Goal: Information Seeking & Learning: Compare options

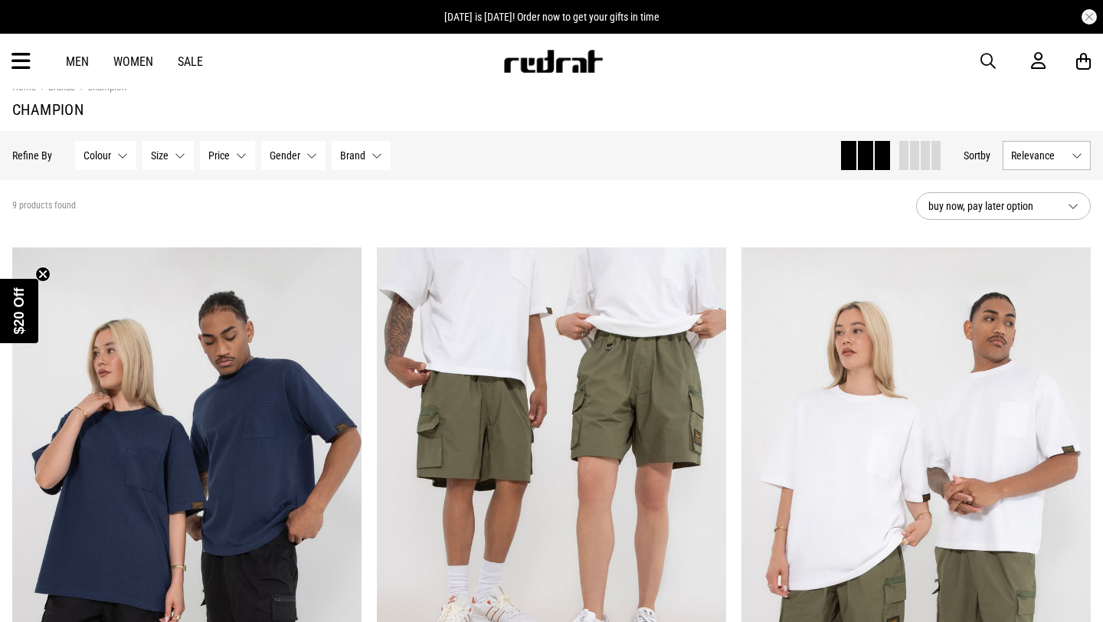
click at [116, 157] on button "Colour None selected" at bounding box center [105, 155] width 61 height 29
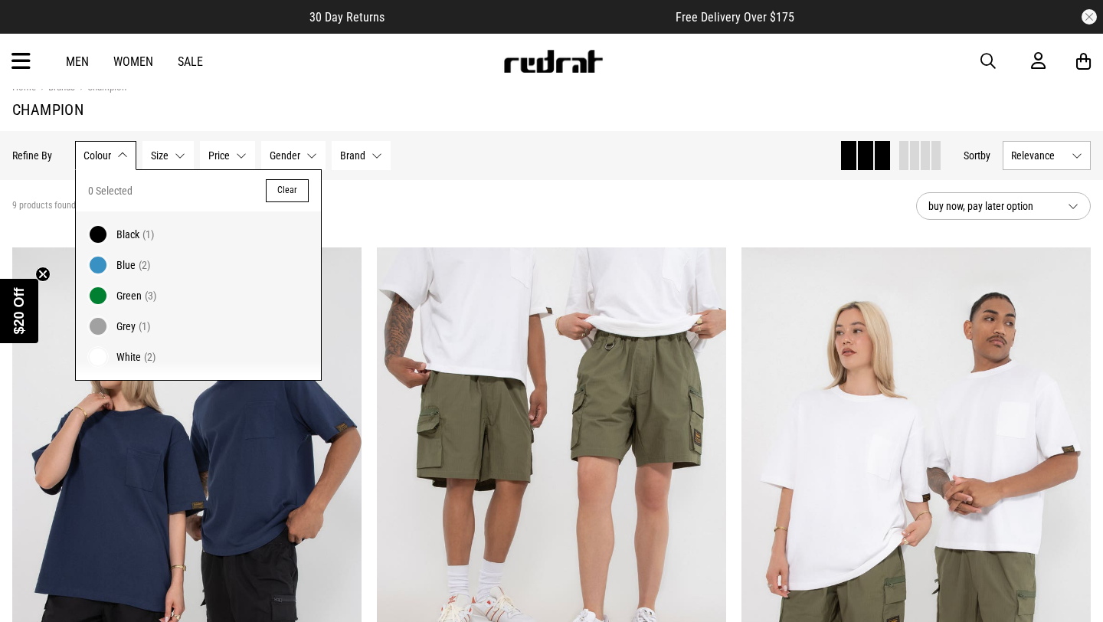
click at [118, 237] on span "Black" at bounding box center [127, 234] width 23 height 12
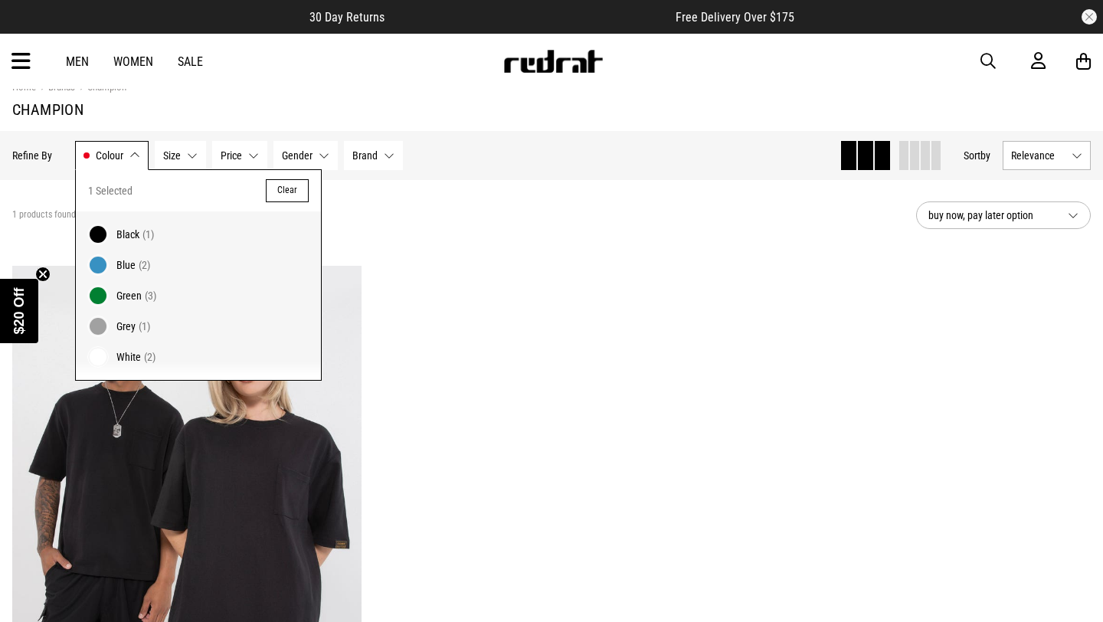
click at [192, 152] on button "Size None selected" at bounding box center [180, 155] width 51 height 29
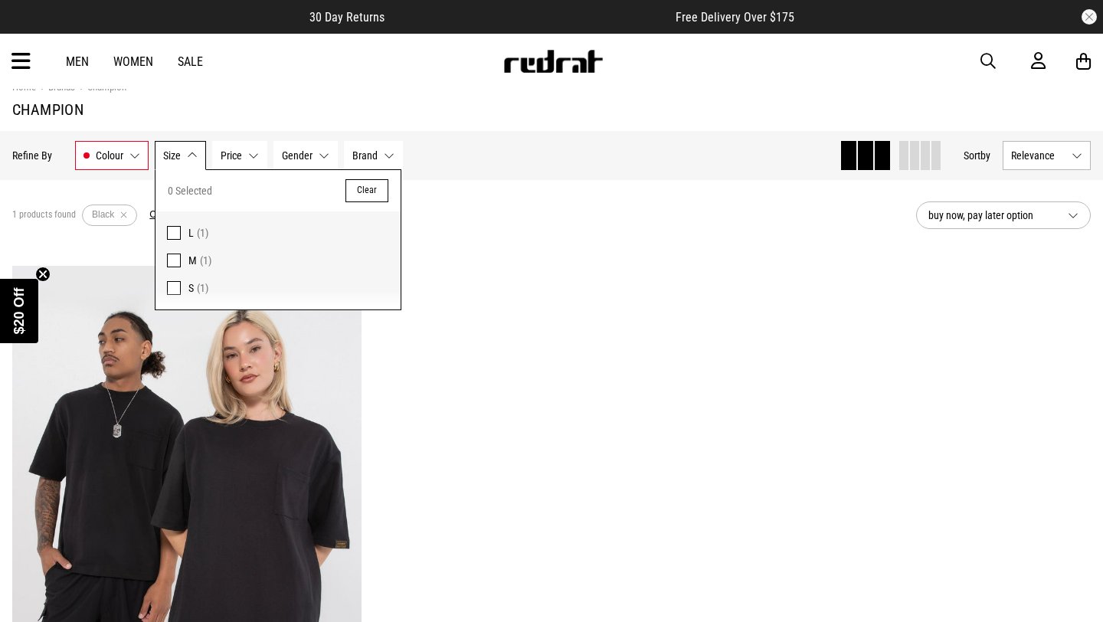
click at [177, 228] on span at bounding box center [174, 233] width 14 height 14
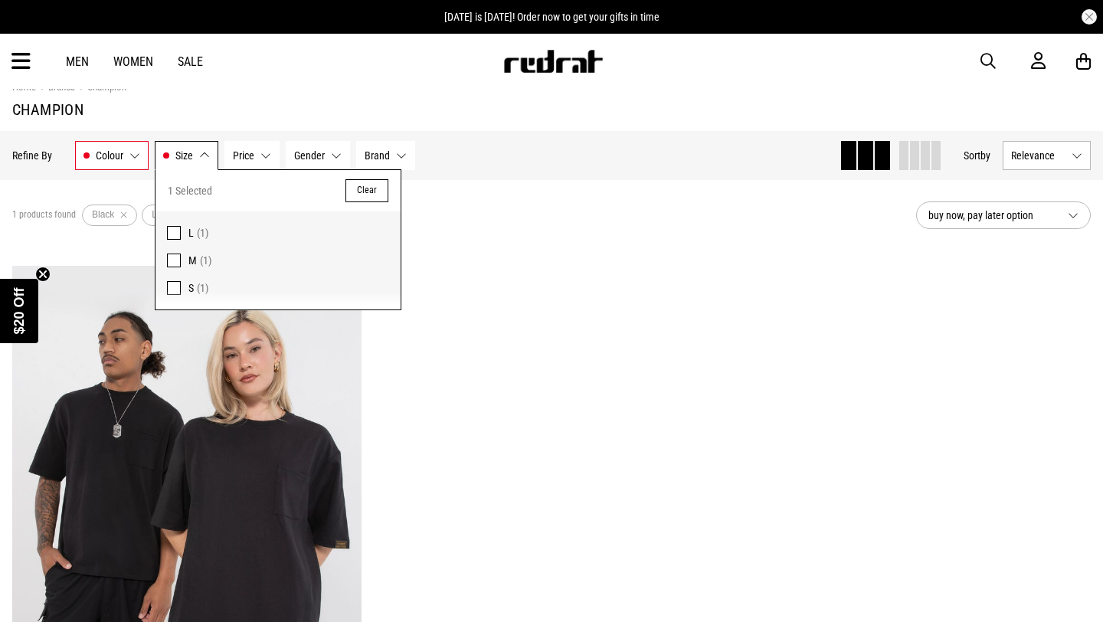
click at [77, 56] on link "Men" at bounding box center [77, 61] width 23 height 15
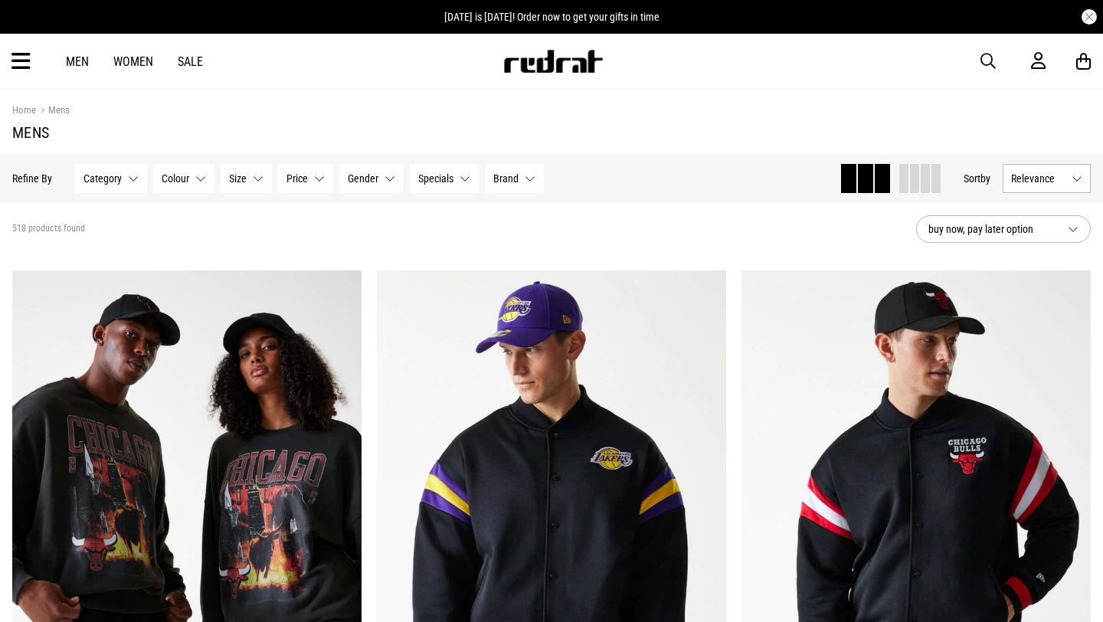
click at [77, 62] on link "Men" at bounding box center [77, 61] width 23 height 15
click at [135, 174] on button "Category None selected" at bounding box center [111, 177] width 72 height 29
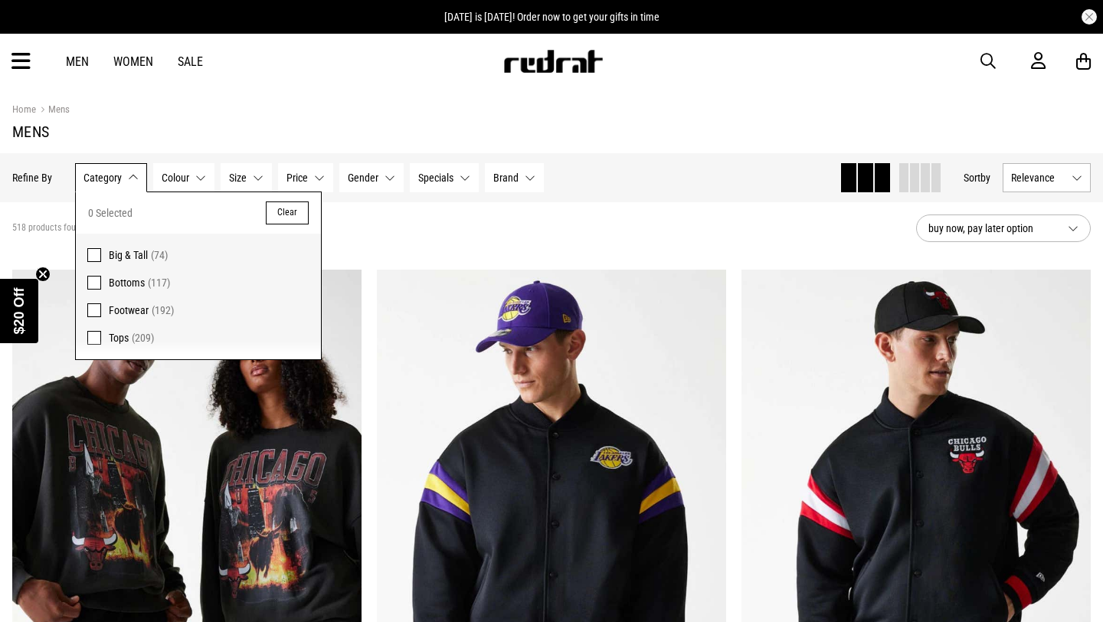
click at [93, 280] on span at bounding box center [94, 283] width 14 height 14
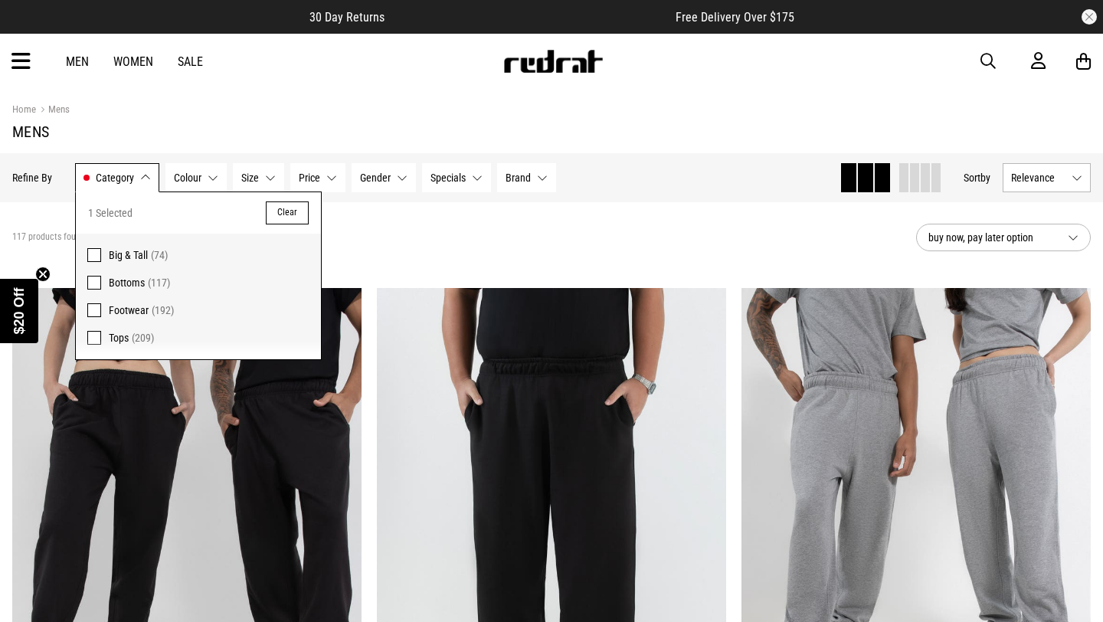
click at [213, 177] on button "Colour None selected" at bounding box center [195, 177] width 61 height 29
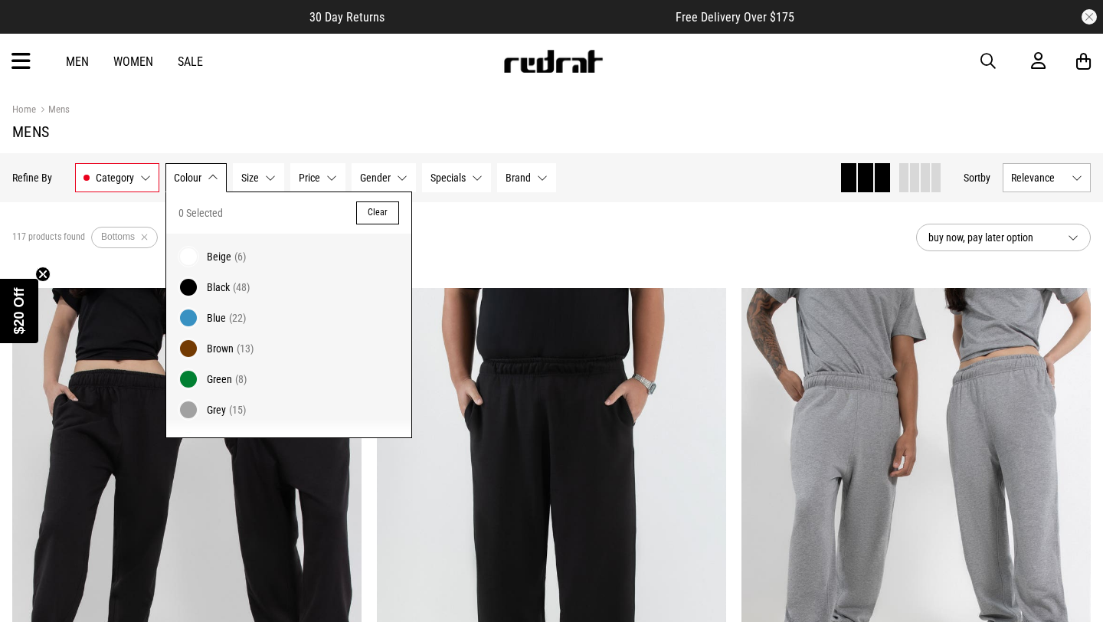
click at [188, 281] on span at bounding box center [188, 287] width 21 height 21
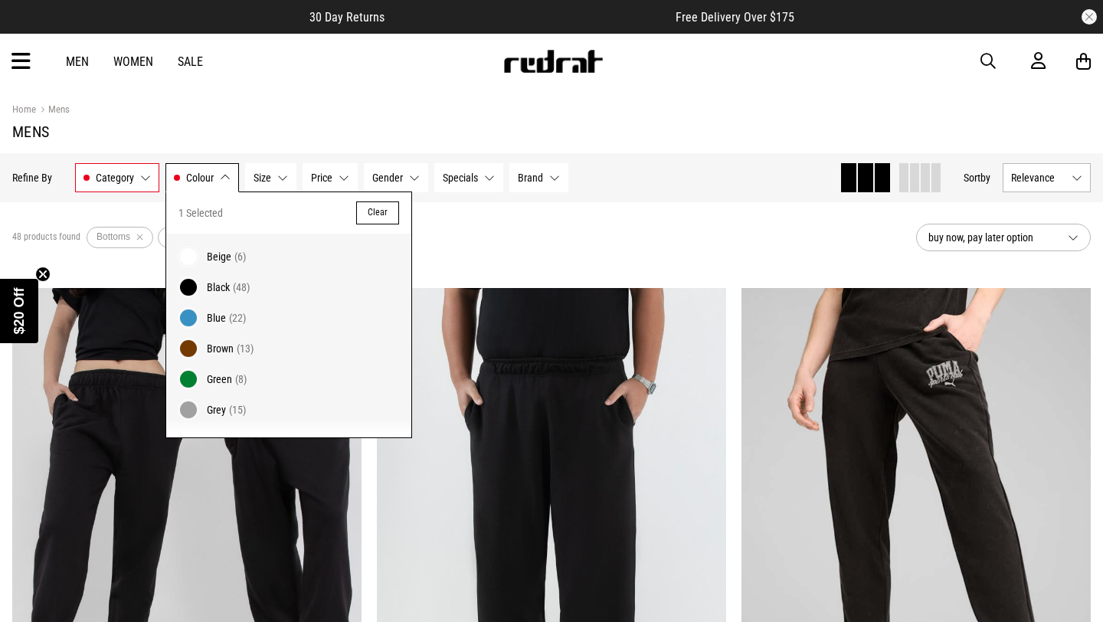
click at [280, 173] on button "Size None selected" at bounding box center [270, 177] width 51 height 29
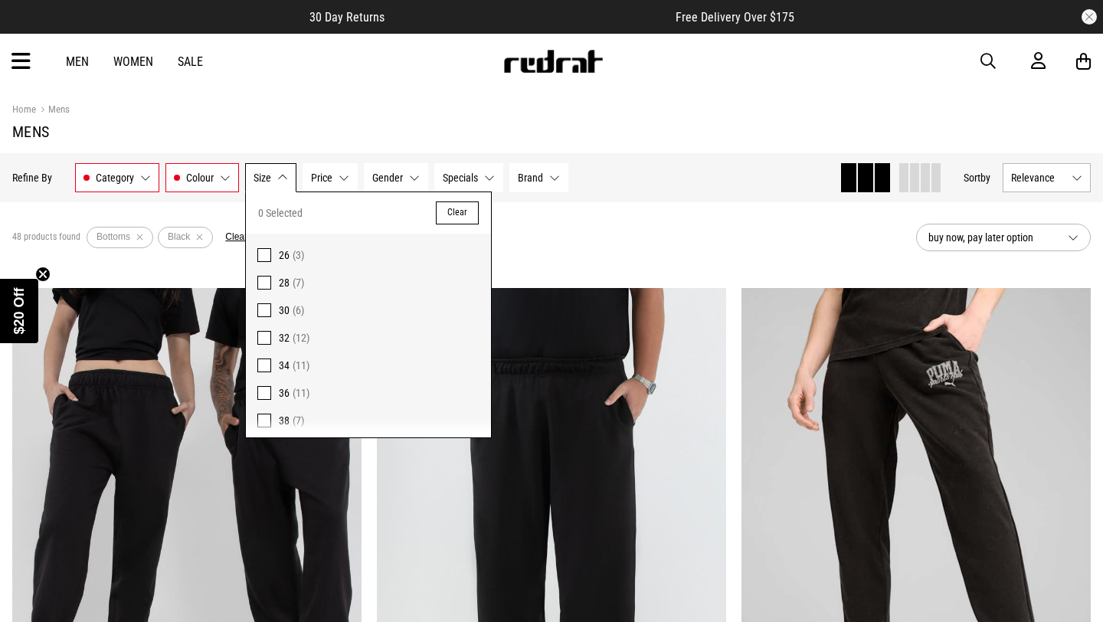
click at [579, 228] on div "48 products found Active Filters Bottoms Black Clear" at bounding box center [458, 237] width 892 height 46
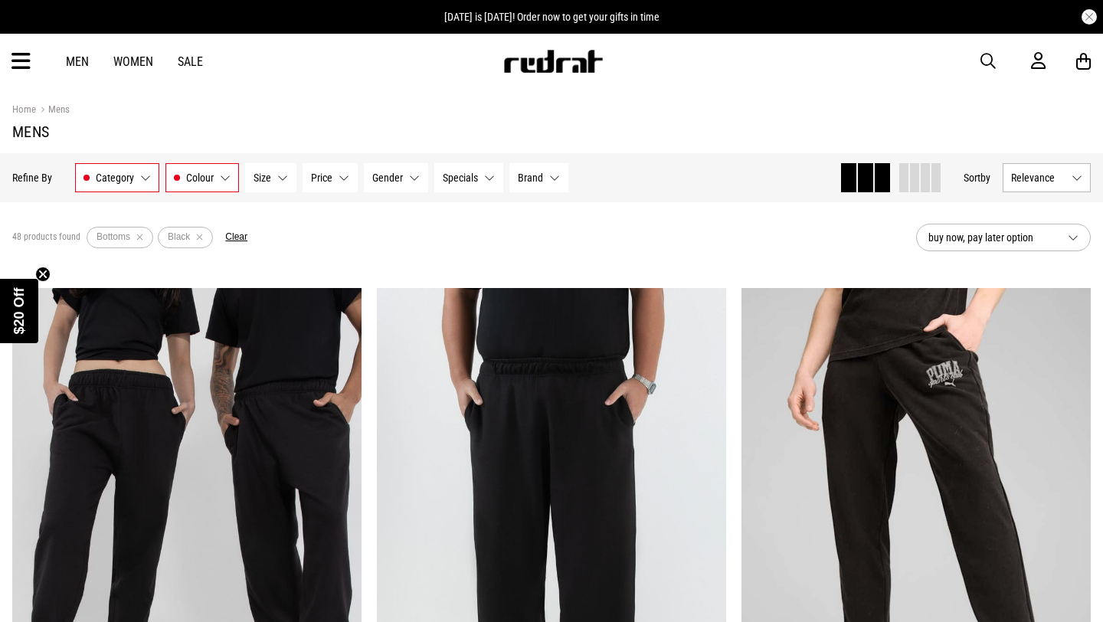
click at [421, 172] on button "Gender None selected" at bounding box center [396, 177] width 64 height 29
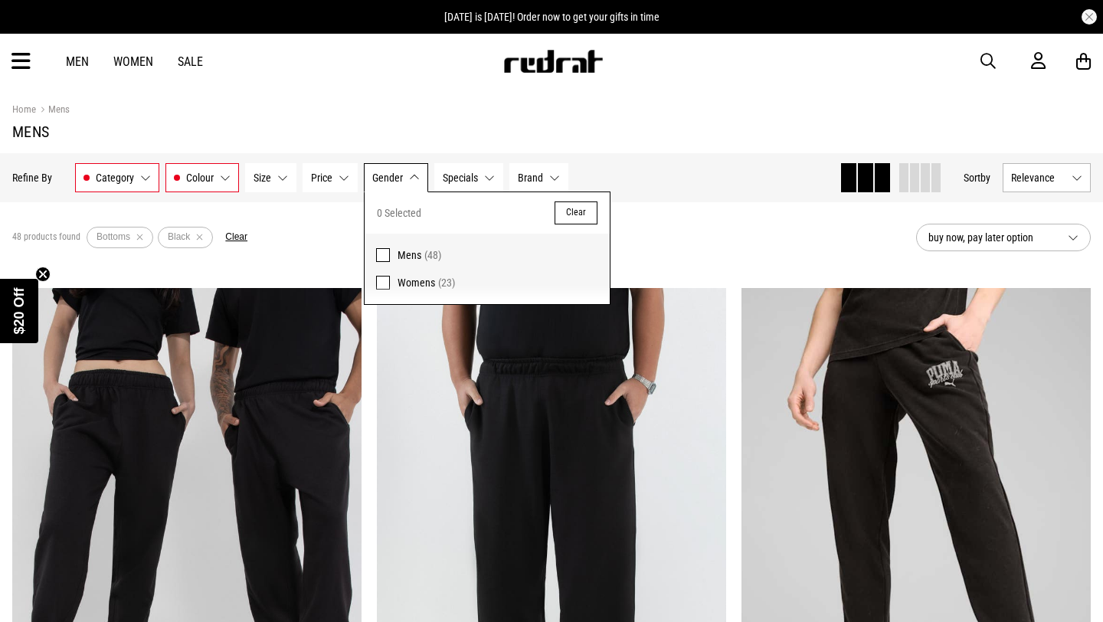
click at [385, 255] on span at bounding box center [383, 255] width 14 height 14
click at [565, 173] on button "Brand None selected" at bounding box center [551, 177] width 59 height 29
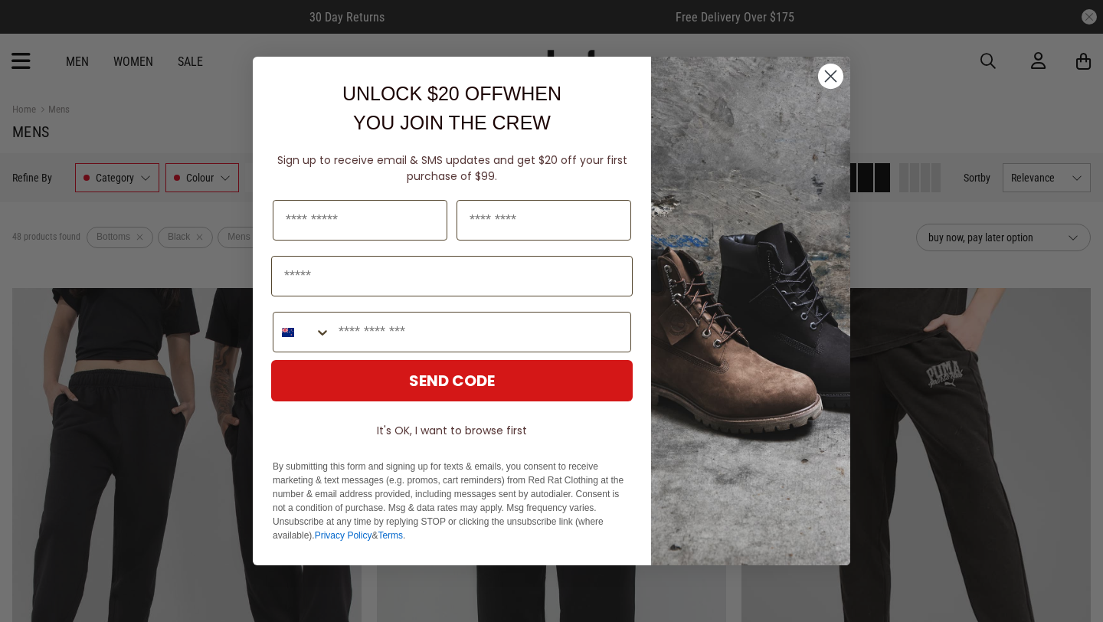
click at [825, 77] on circle "Close dialog" at bounding box center [830, 76] width 25 height 25
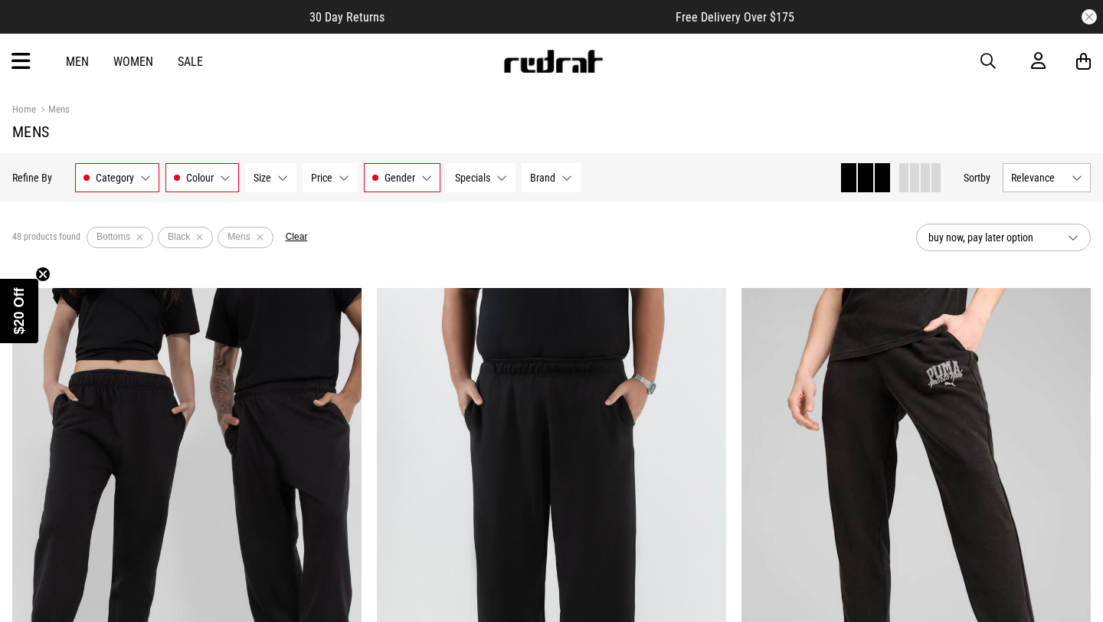
click at [562, 174] on button "Brand None selected" at bounding box center [551, 177] width 59 height 29
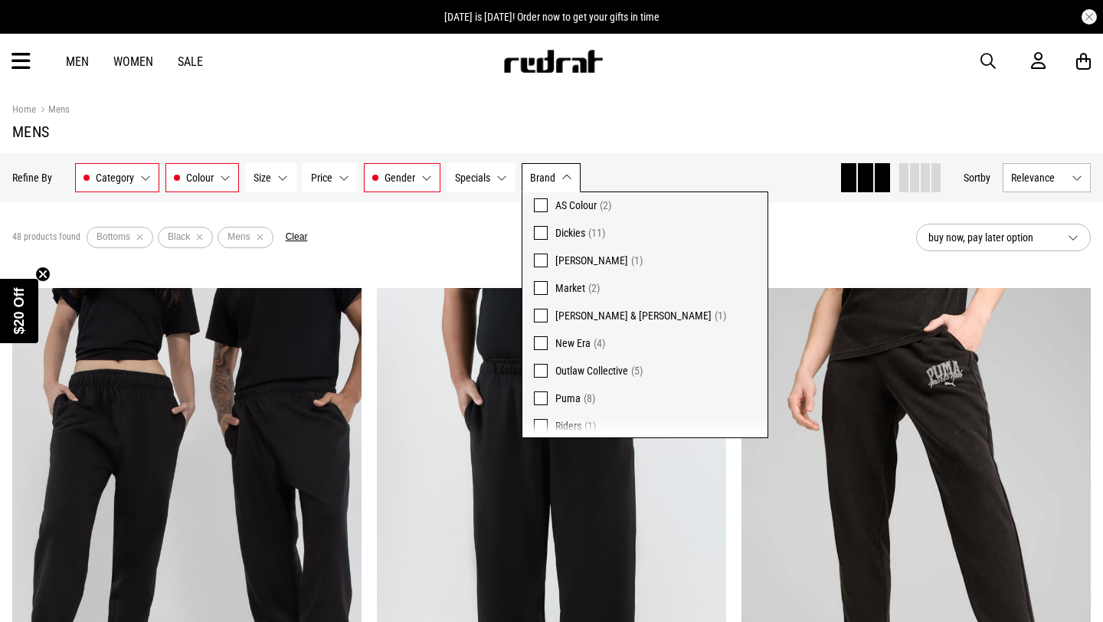
scroll to position [55, 0]
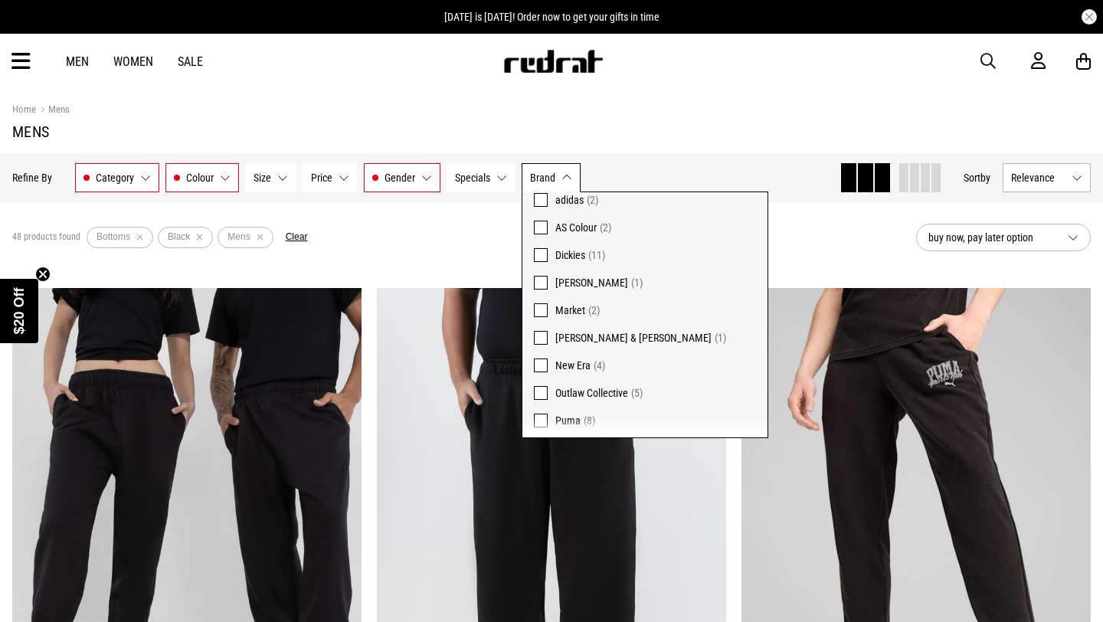
click at [835, 235] on div "48 products found Active Filters Bottoms Black Mens Clear" at bounding box center [458, 237] width 892 height 46
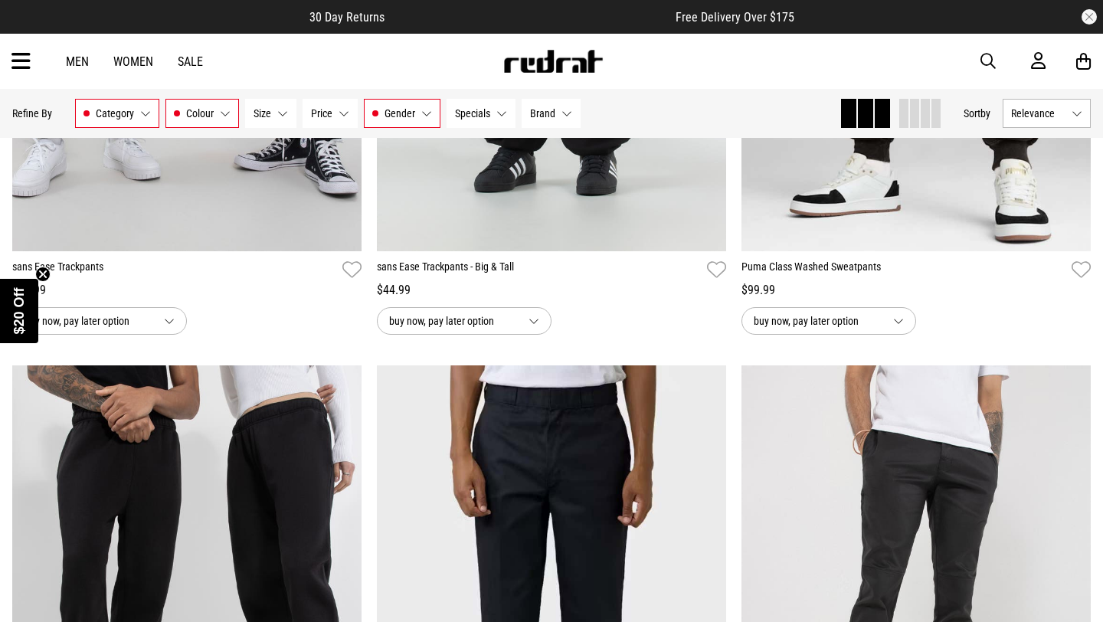
scroll to position [0, 0]
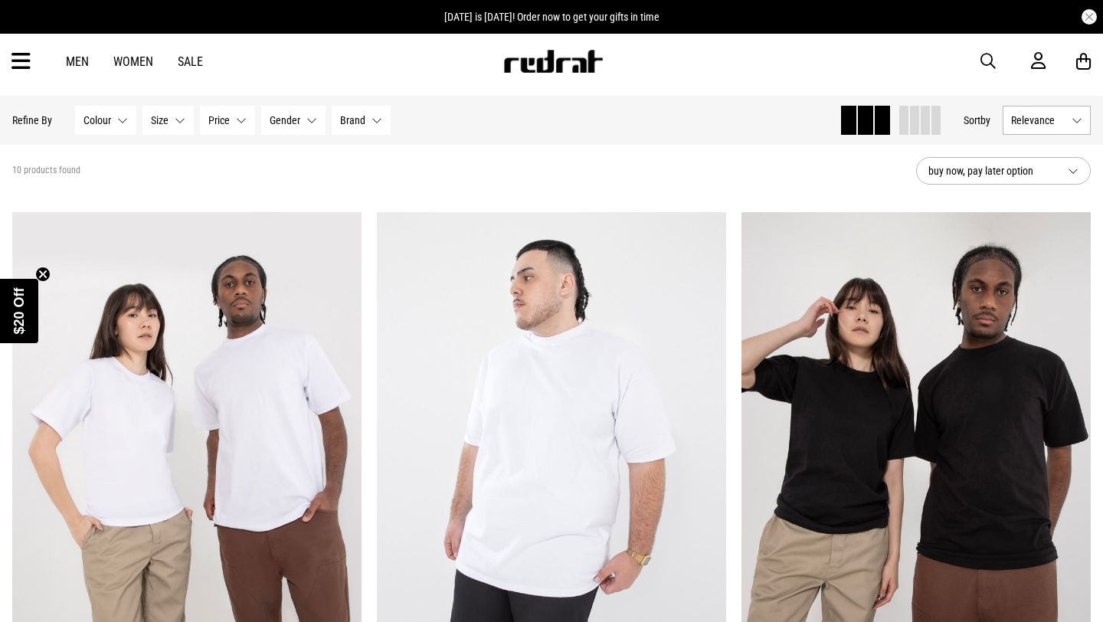
click at [121, 118] on button "Colour None selected" at bounding box center [105, 120] width 61 height 29
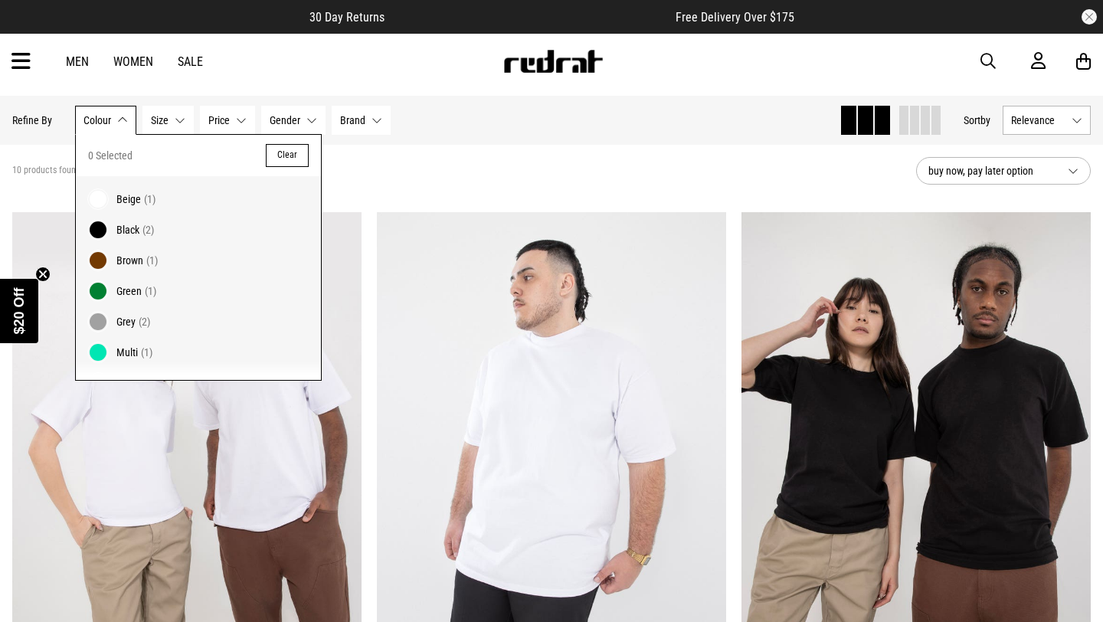
click at [124, 222] on span "Black (2)" at bounding box center [212, 230] width 193 height 18
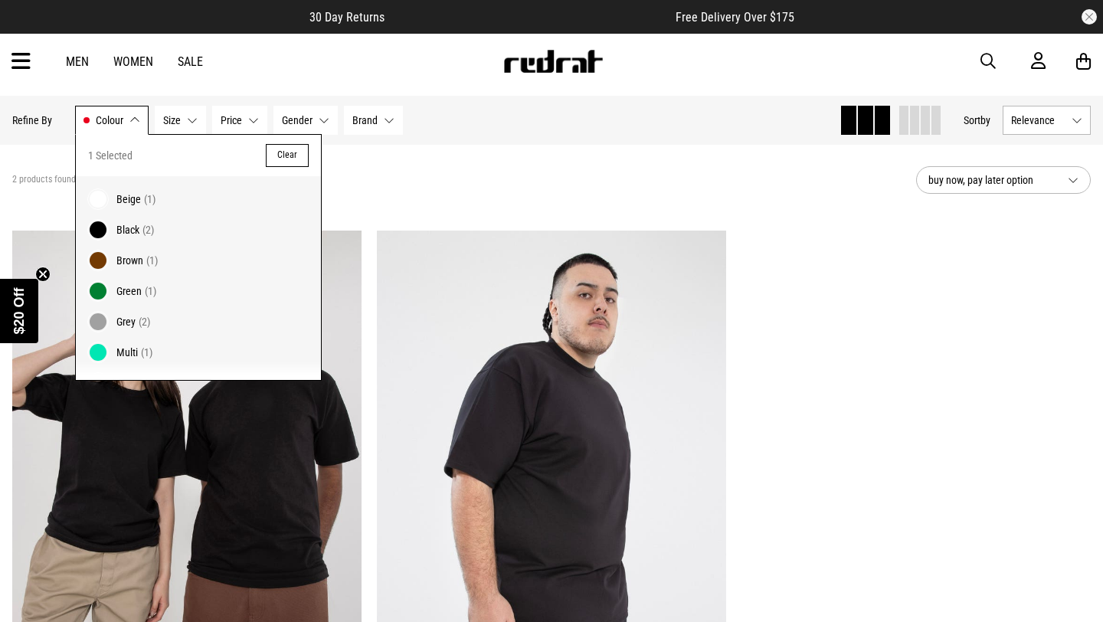
click at [189, 122] on button "Size None selected" at bounding box center [180, 120] width 51 height 29
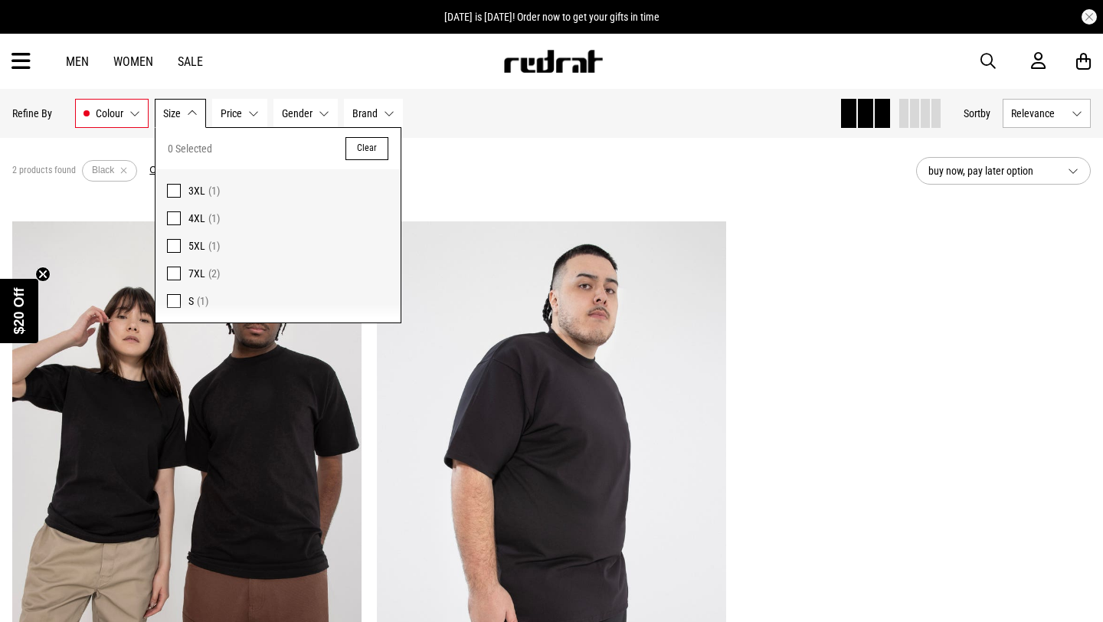
scroll to position [48, 0]
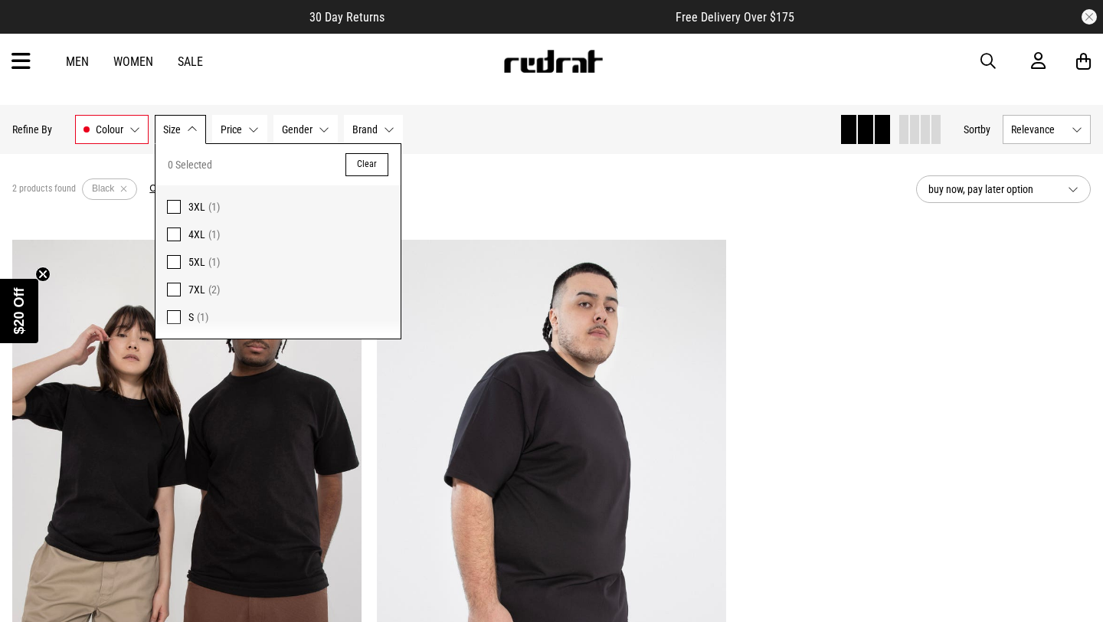
click at [388, 130] on button "Brand None selected" at bounding box center [373, 129] width 59 height 29
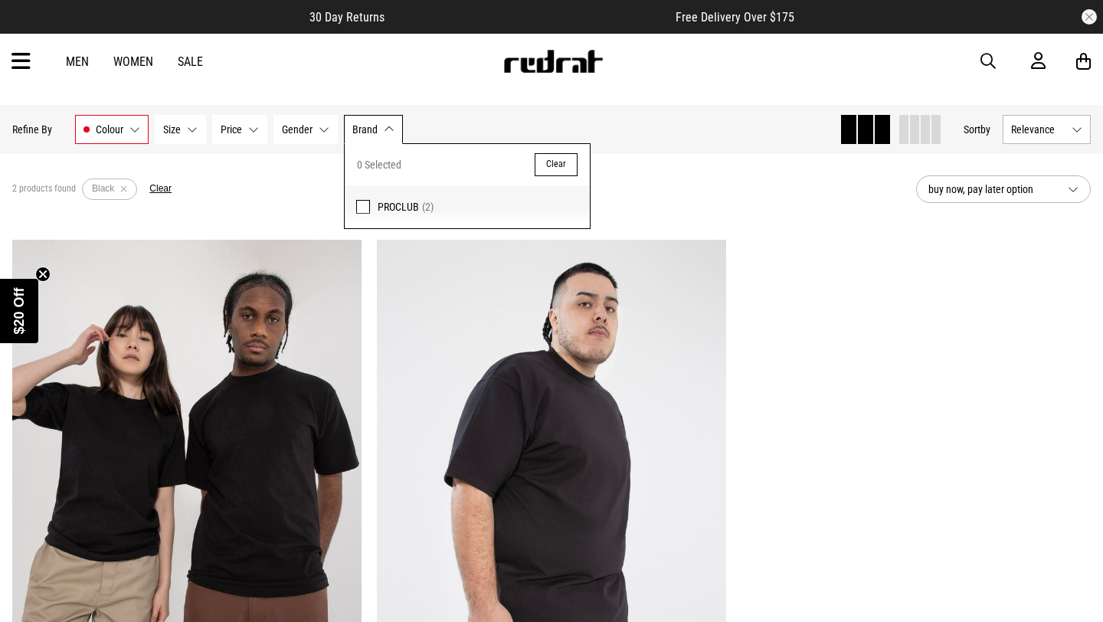
click at [372, 204] on label "PROCLUB (2)" at bounding box center [467, 206] width 245 height 43
click at [325, 126] on button "Gender None selected" at bounding box center [305, 129] width 64 height 29
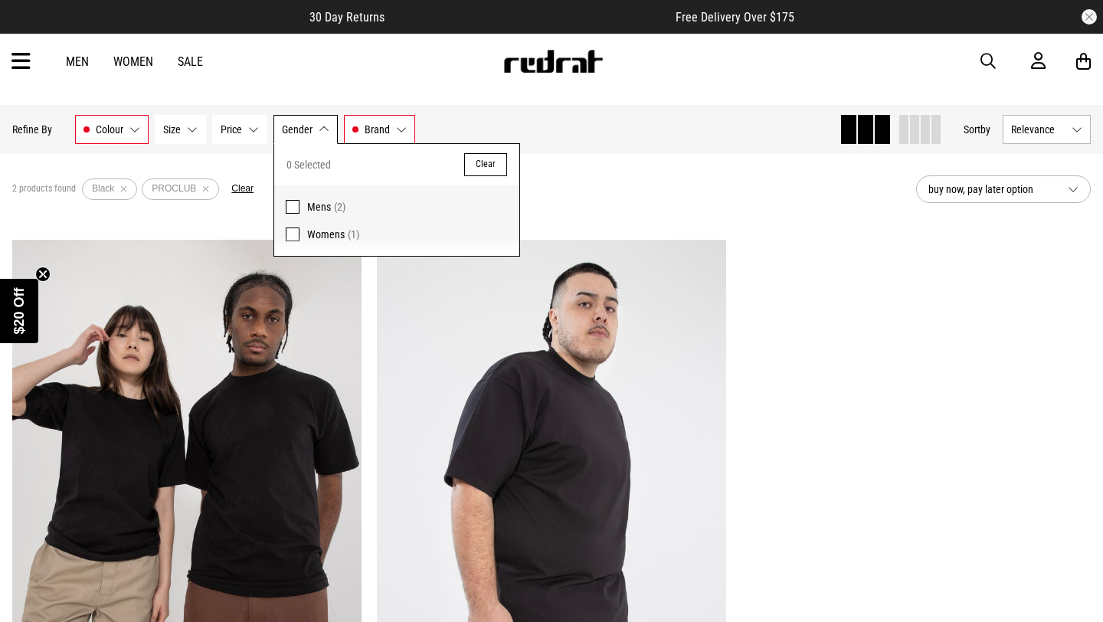
click at [292, 204] on span at bounding box center [293, 207] width 14 height 14
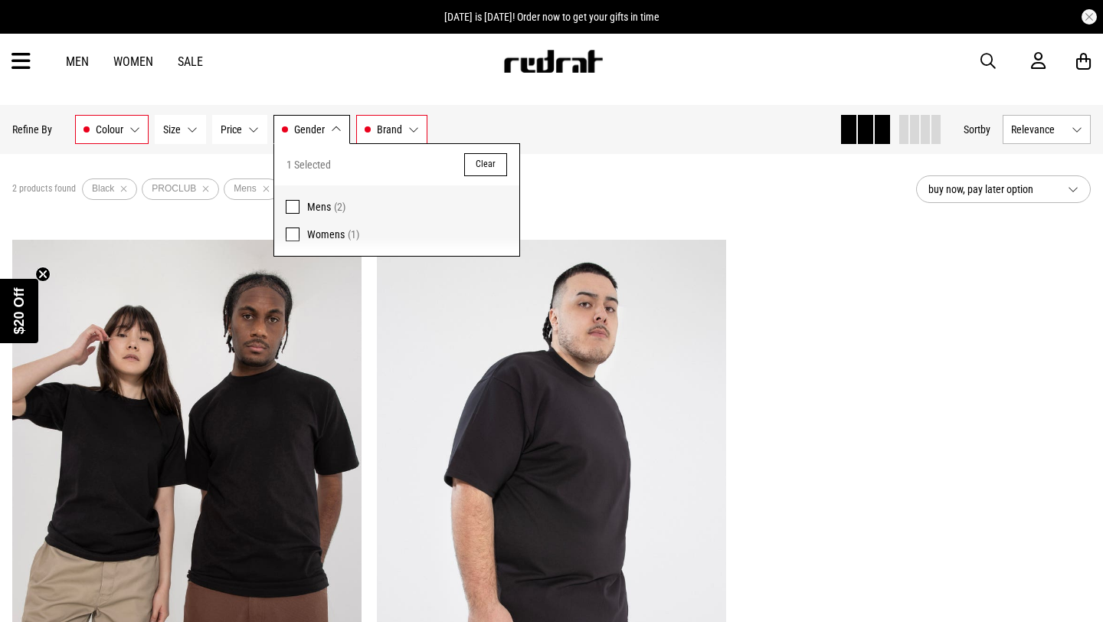
click at [597, 188] on div "2 products found Active Filters Black PROCLUB Mens Clear" at bounding box center [458, 189] width 892 height 46
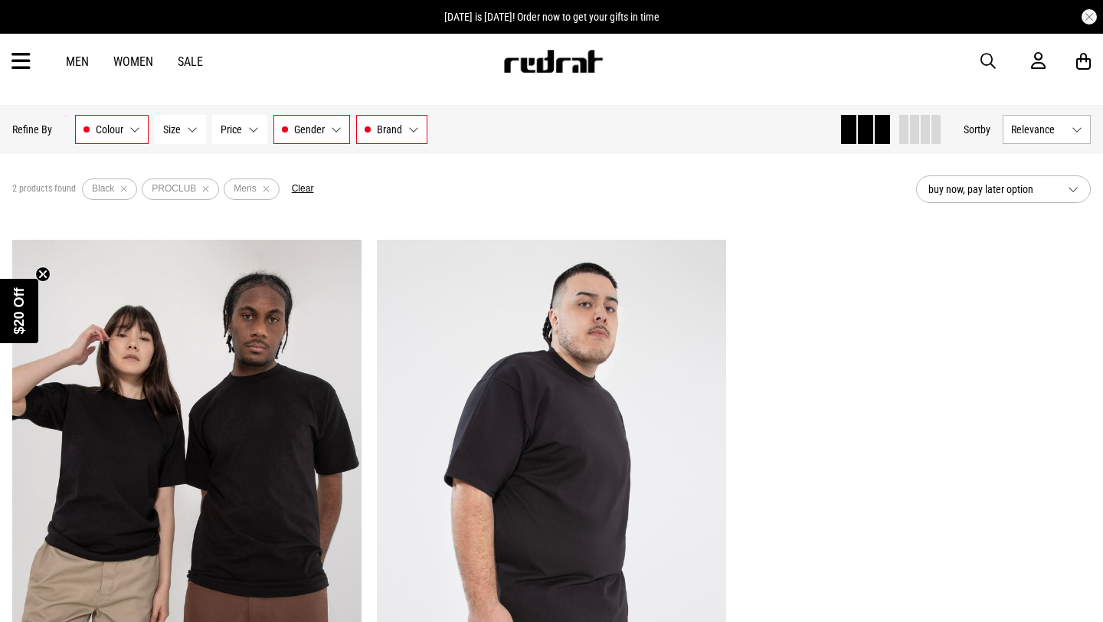
click at [257, 126] on button "Price None selected" at bounding box center [239, 129] width 55 height 29
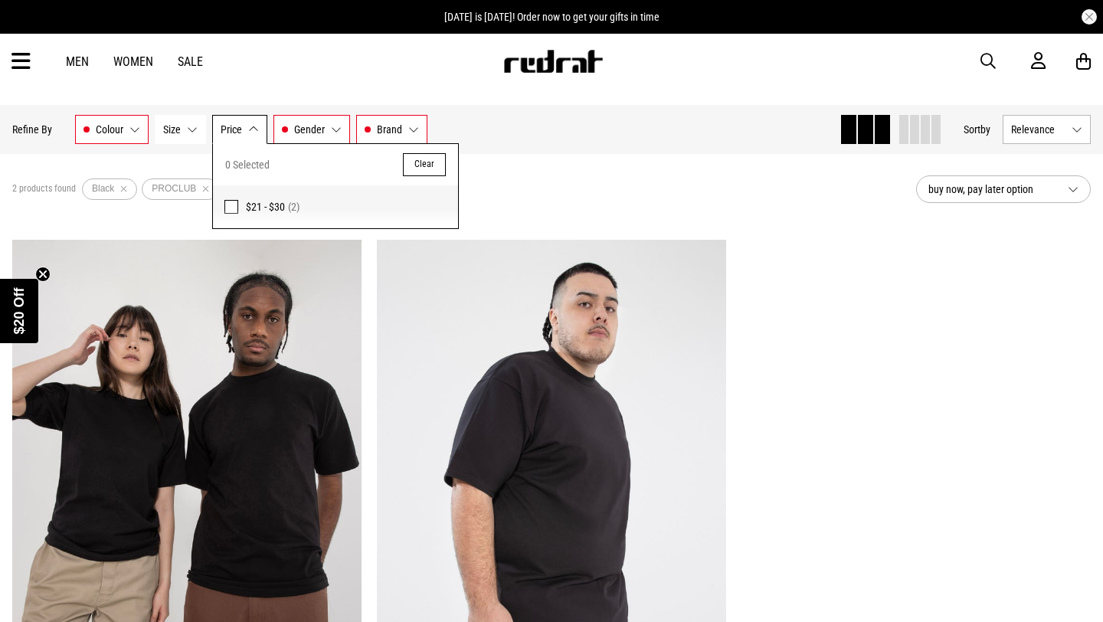
click at [190, 133] on button "Size None selected" at bounding box center [180, 129] width 51 height 29
